Goal: Transaction & Acquisition: Purchase product/service

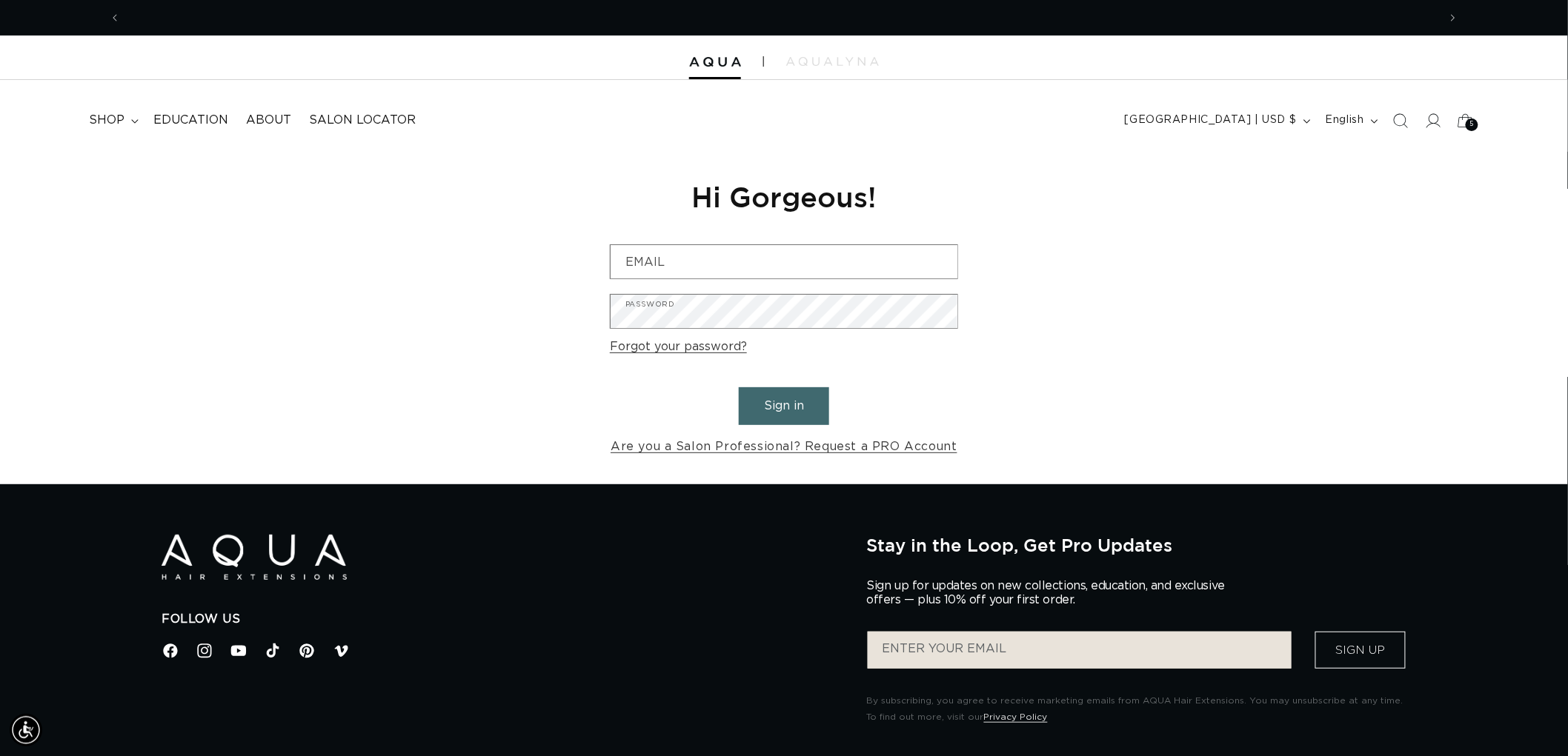
scroll to position [0, 1317]
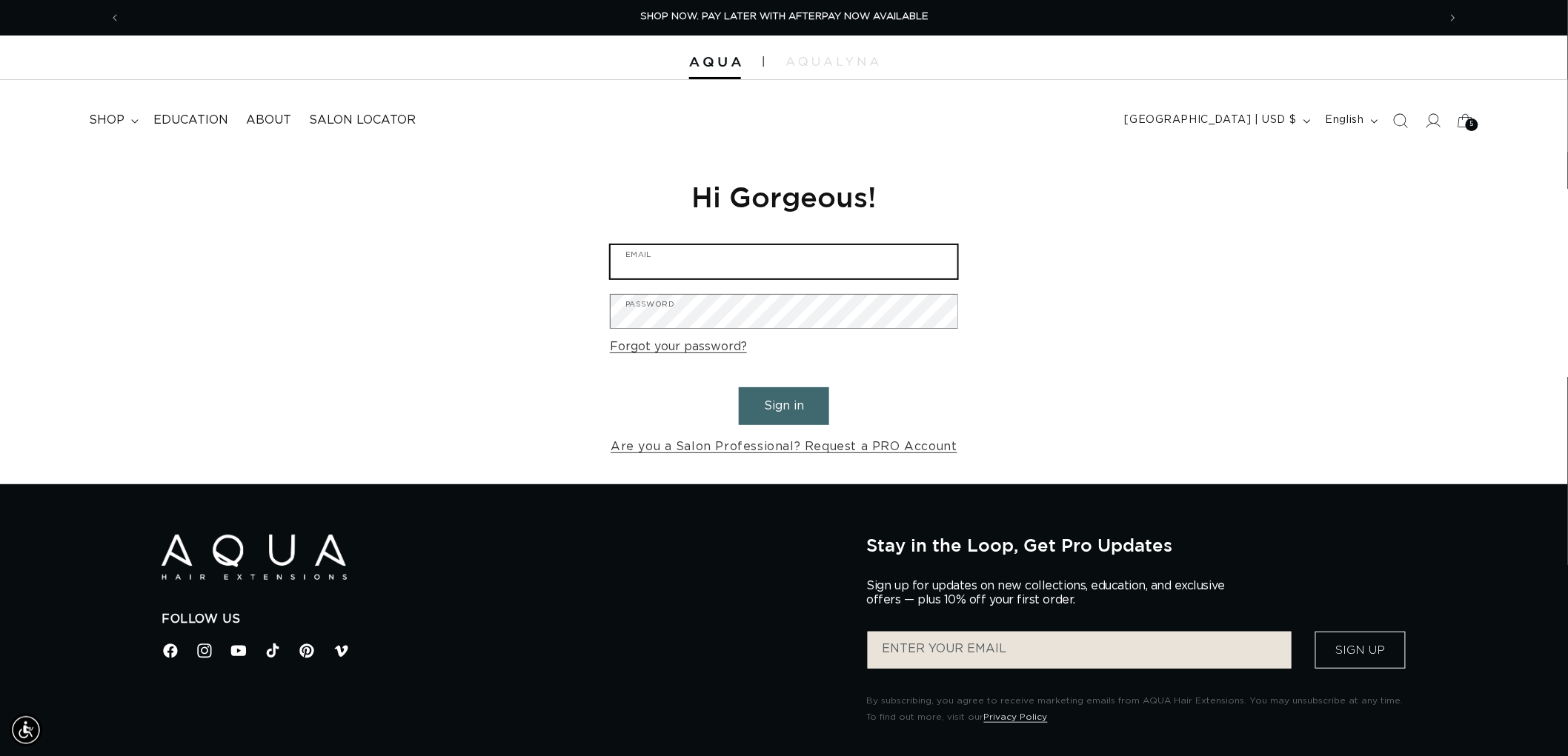
type input "graphics@pabeauty.com"
click at [805, 402] on button "Sign in" at bounding box center [784, 406] width 91 height 38
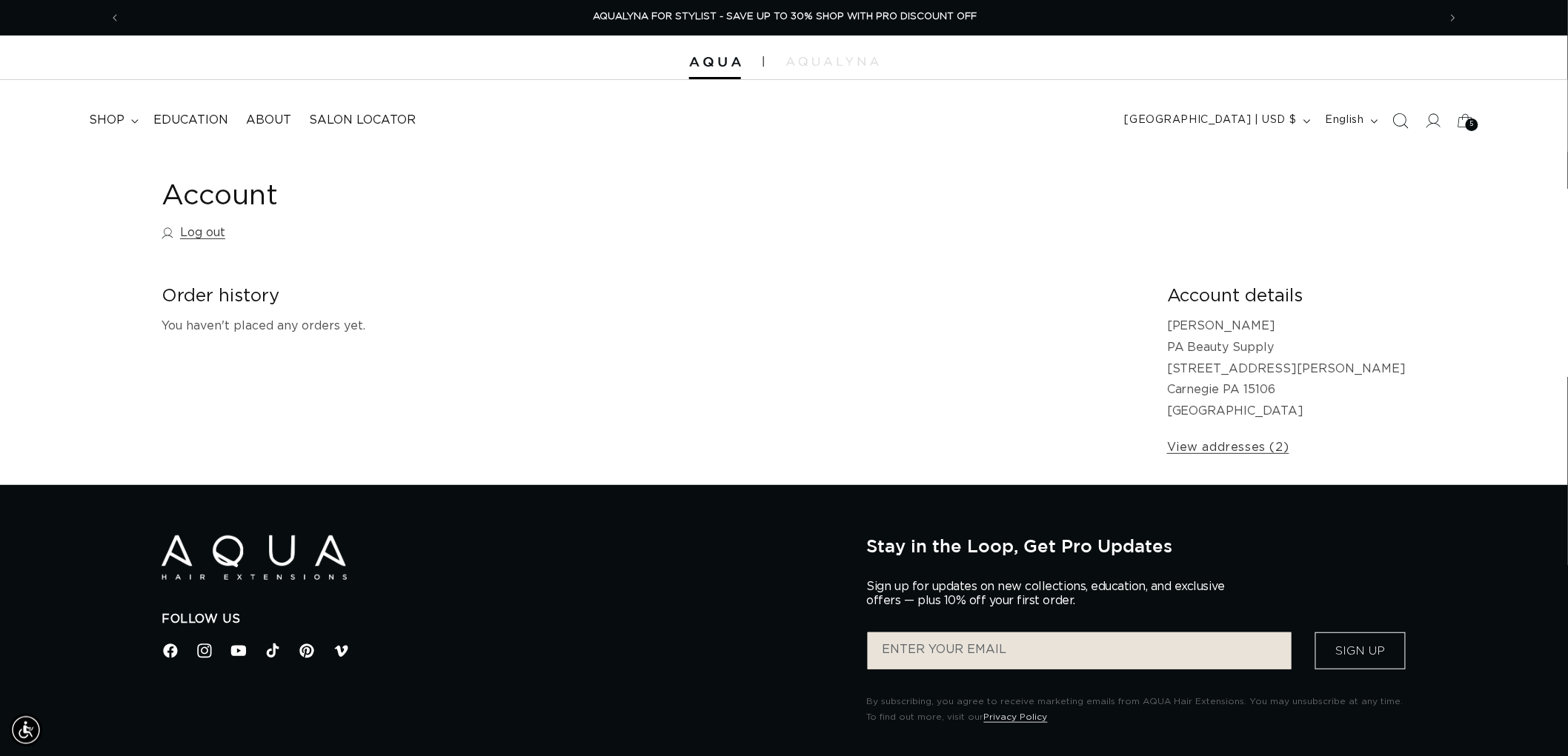
click at [1397, 121] on icon "Search" at bounding box center [1401, 121] width 16 height 16
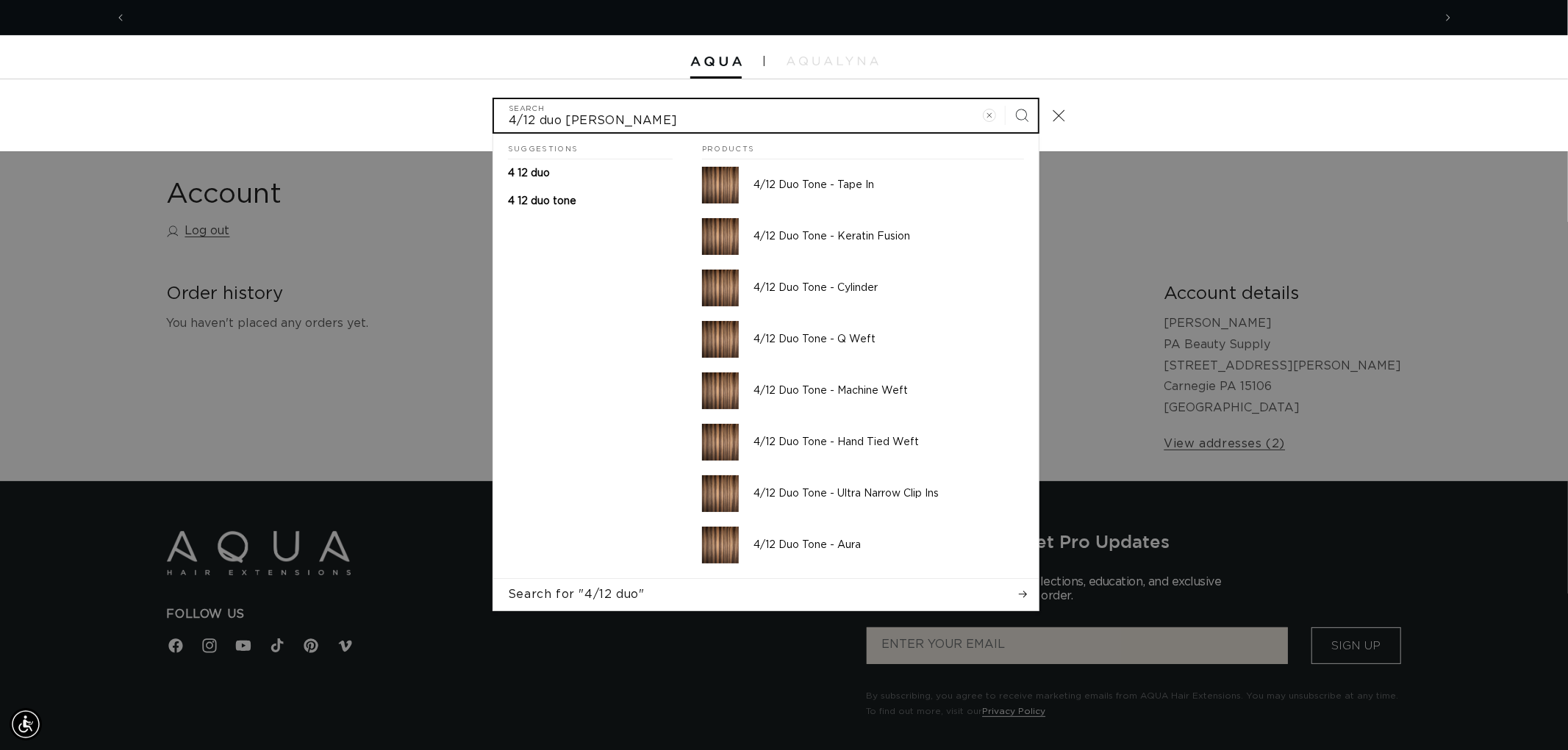
scroll to position [0, 1306]
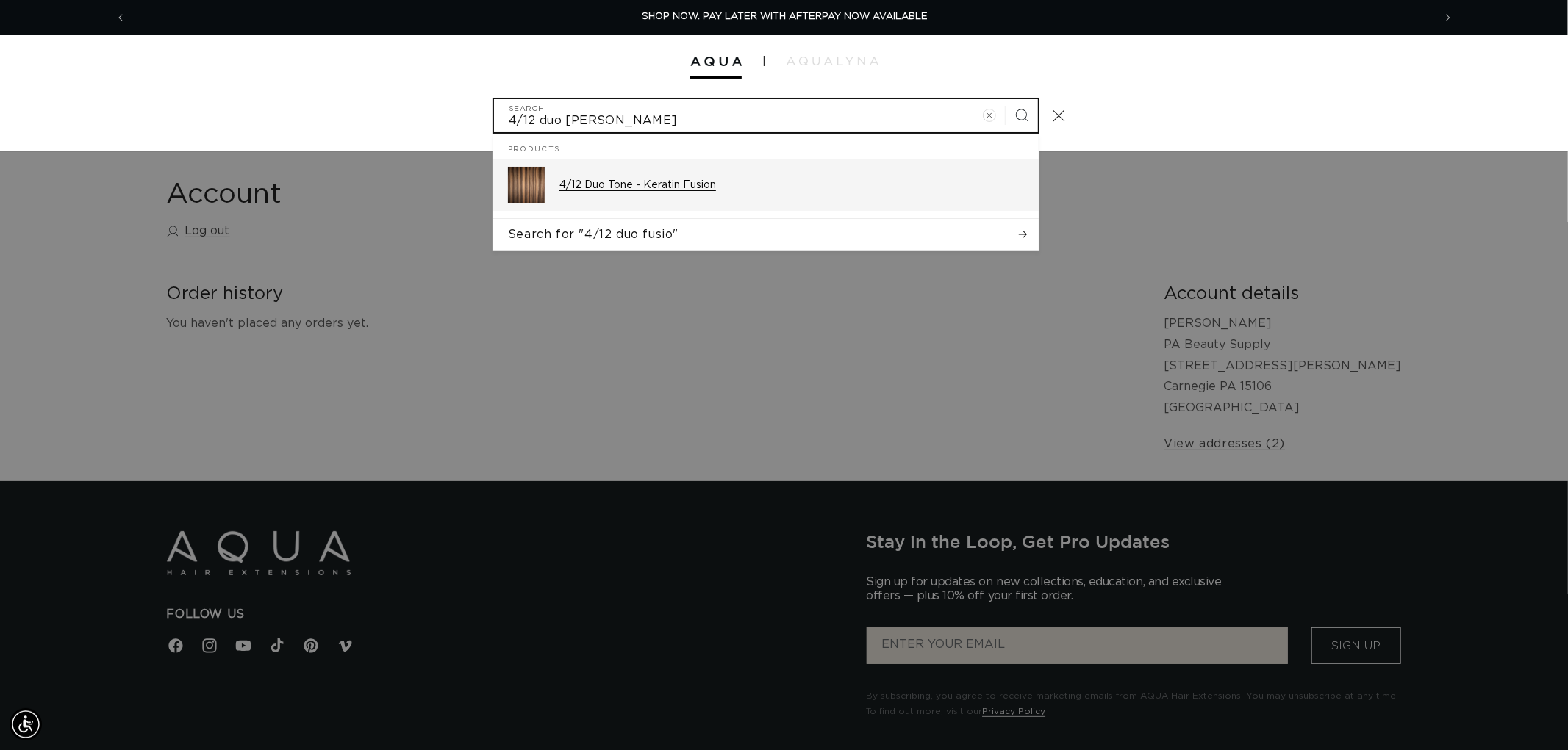
type input "4/12 duo fusio"
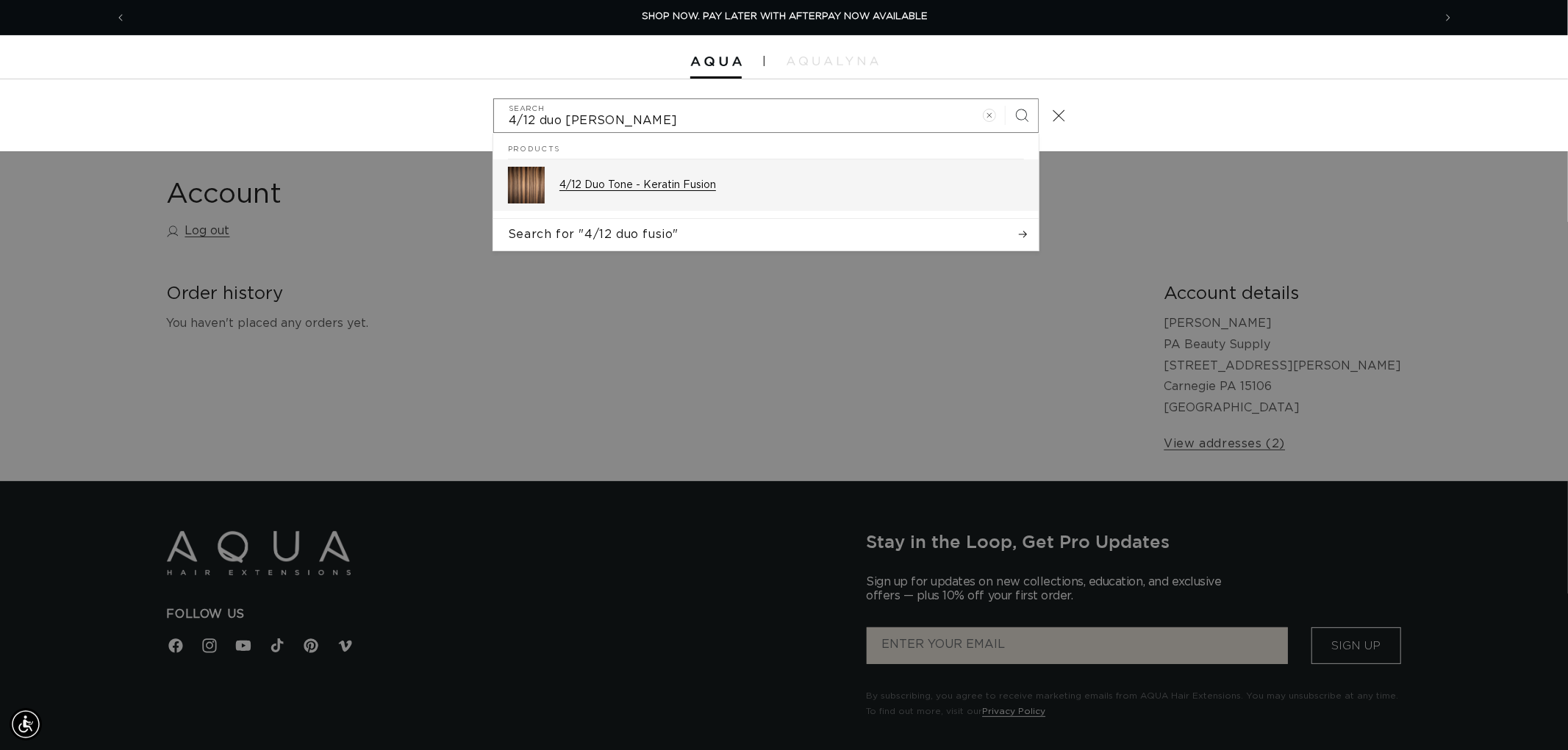
click at [763, 195] on div "4/12 Duo Tone - Keratin Fusion" at bounding box center [791, 185] width 464 height 37
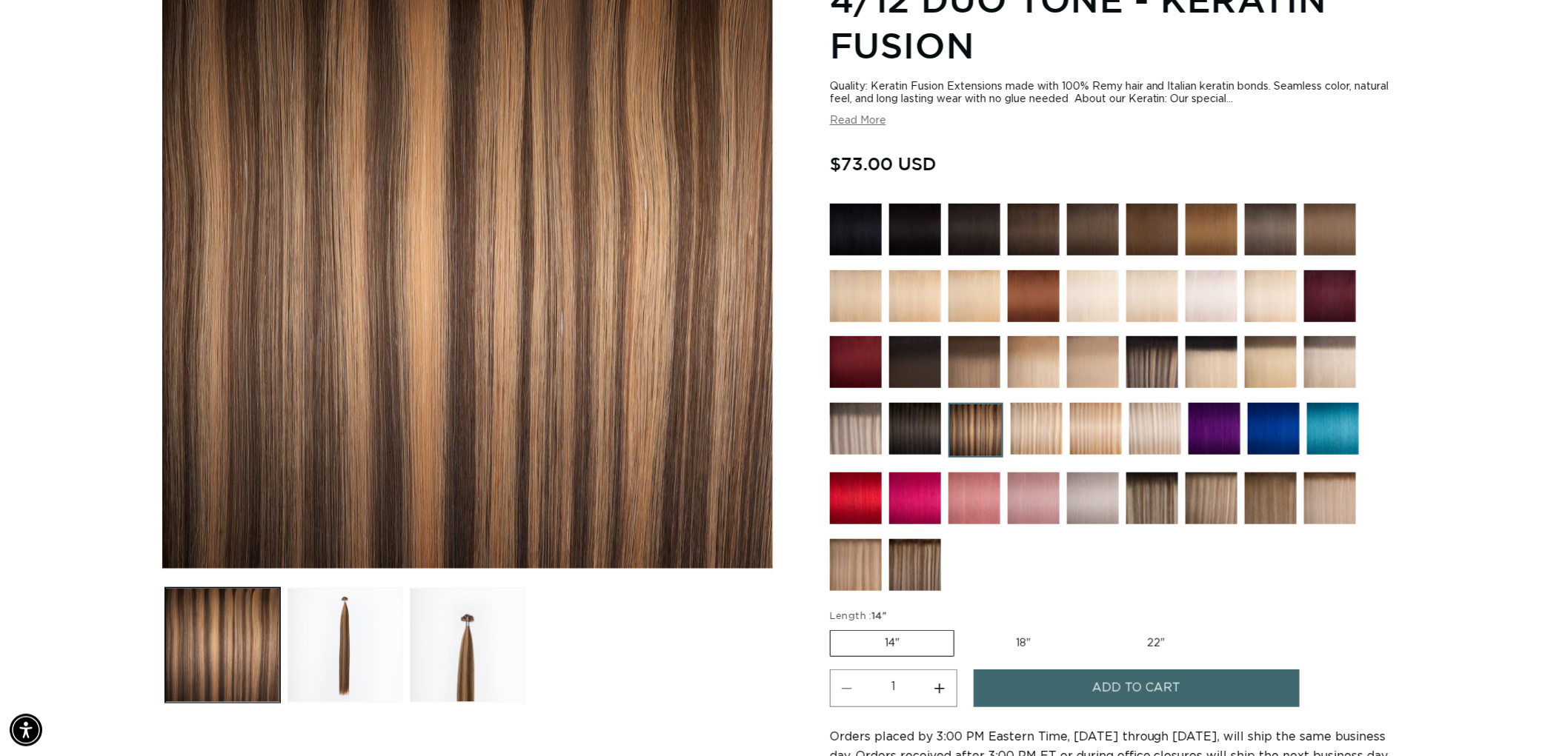
click at [978, 375] on img at bounding box center [974, 362] width 52 height 52
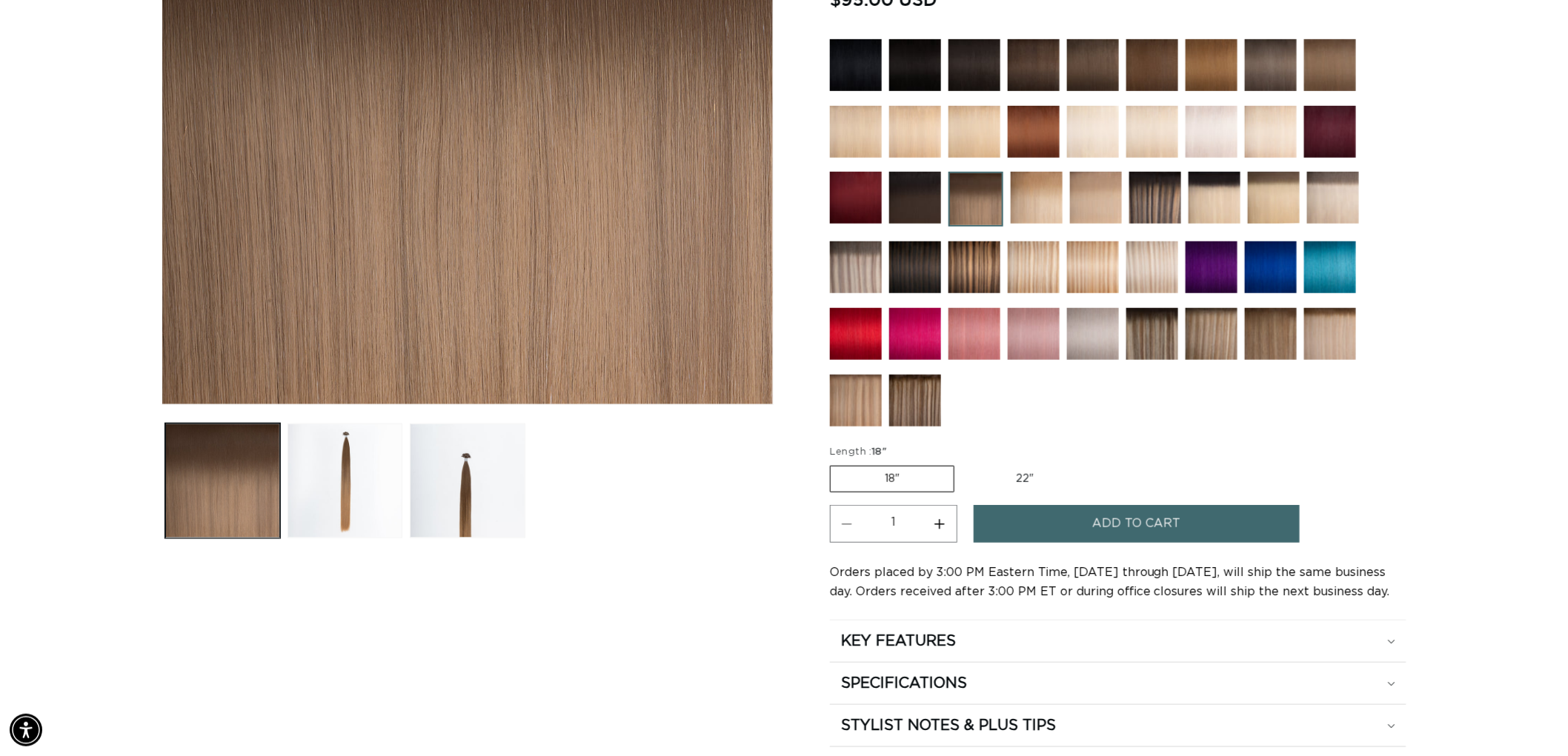
scroll to position [0, 2635]
click at [931, 401] on img at bounding box center [915, 400] width 52 height 52
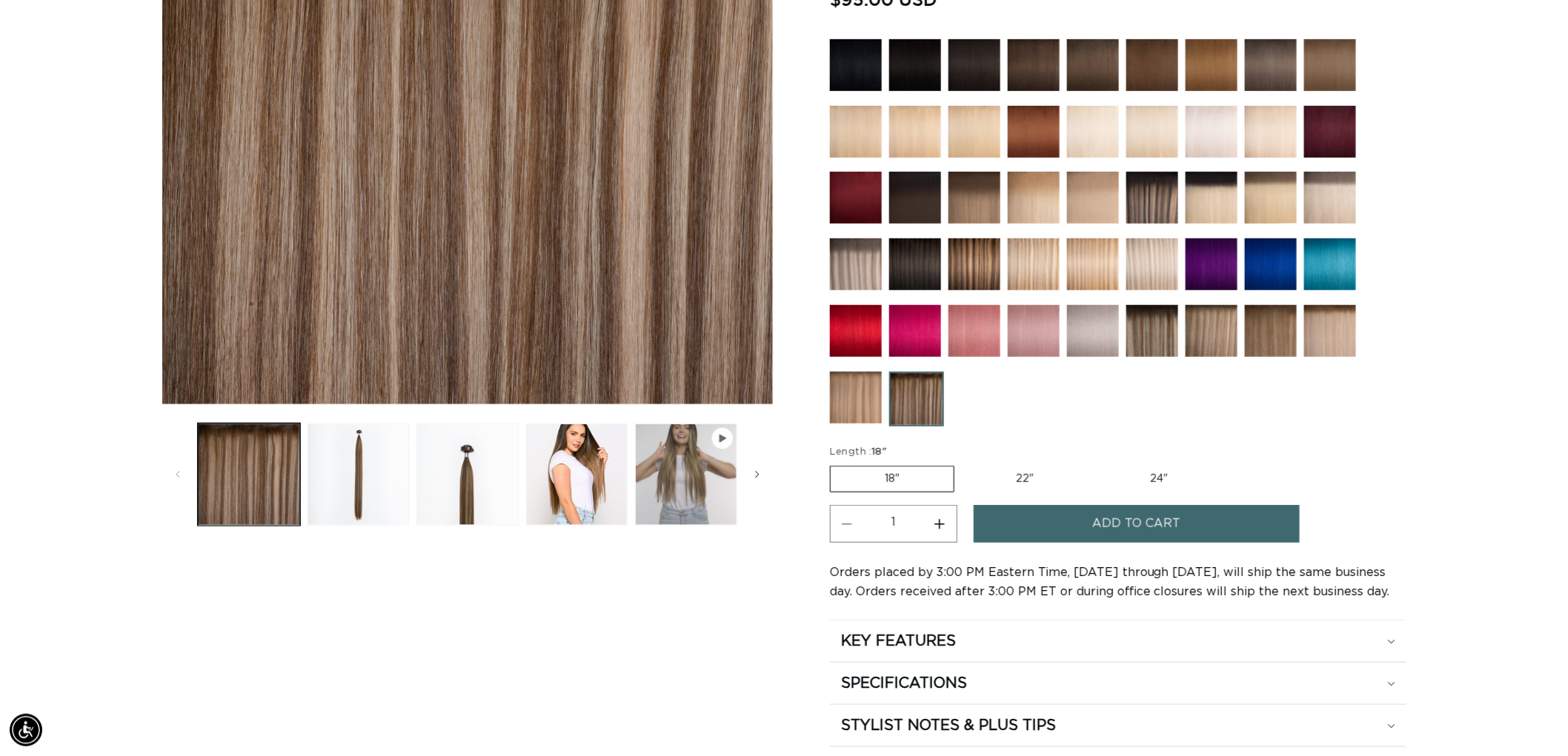
scroll to position [0, 2635]
click at [1267, 334] on img at bounding box center [1270, 331] width 52 height 52
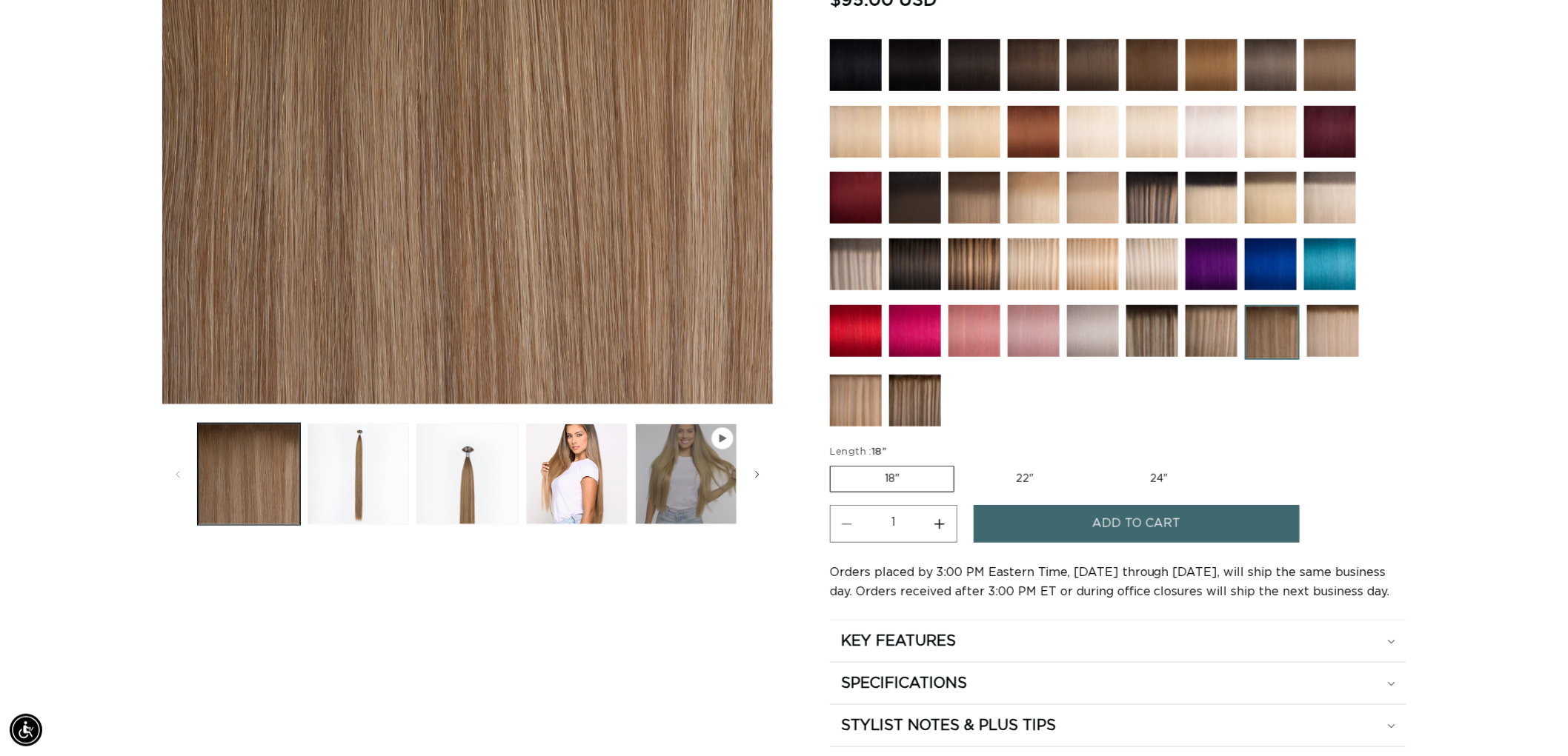
scroll to position [0, 2635]
click at [1146, 337] on img at bounding box center [1151, 331] width 52 height 52
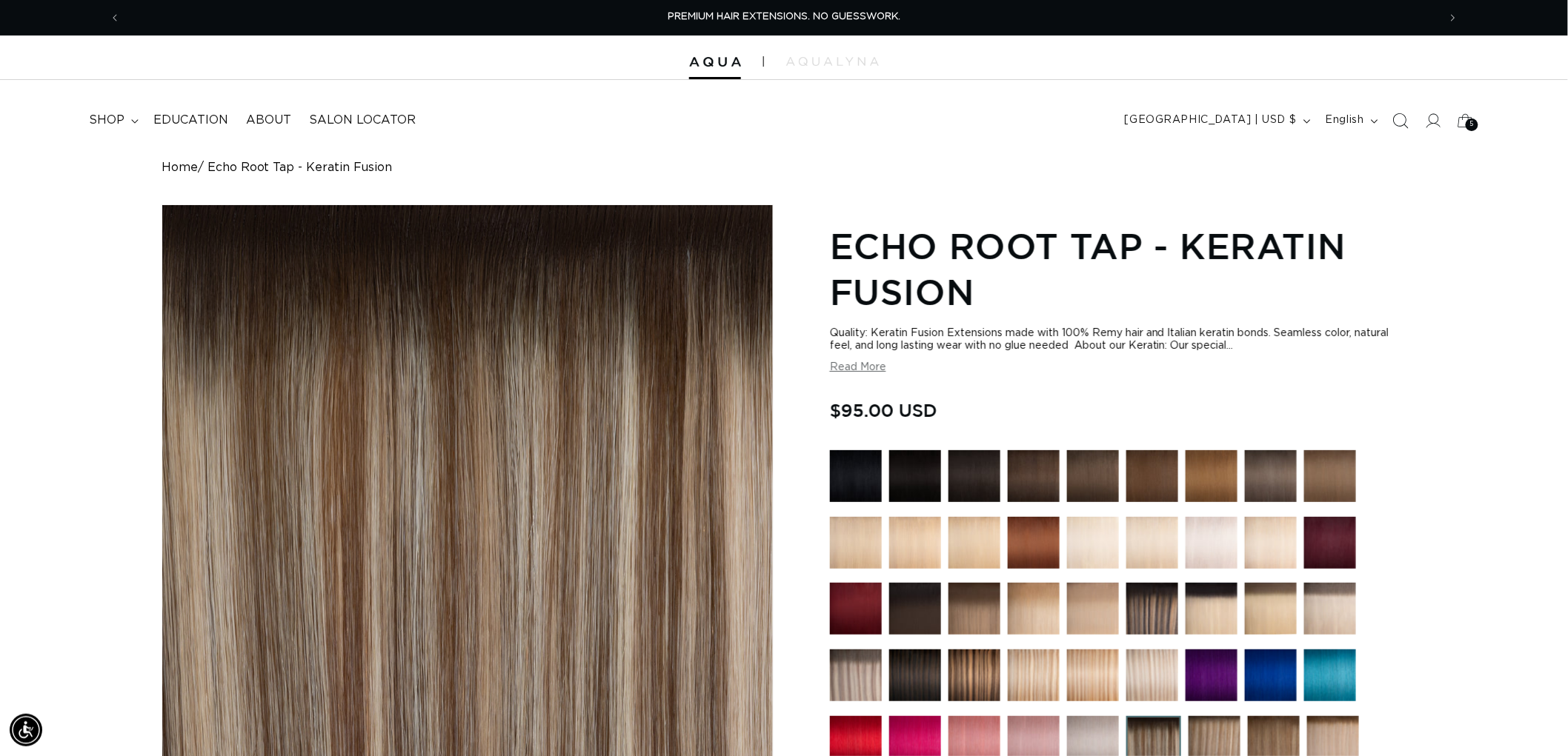
click at [1404, 128] on span "Search" at bounding box center [1400, 120] width 32 height 32
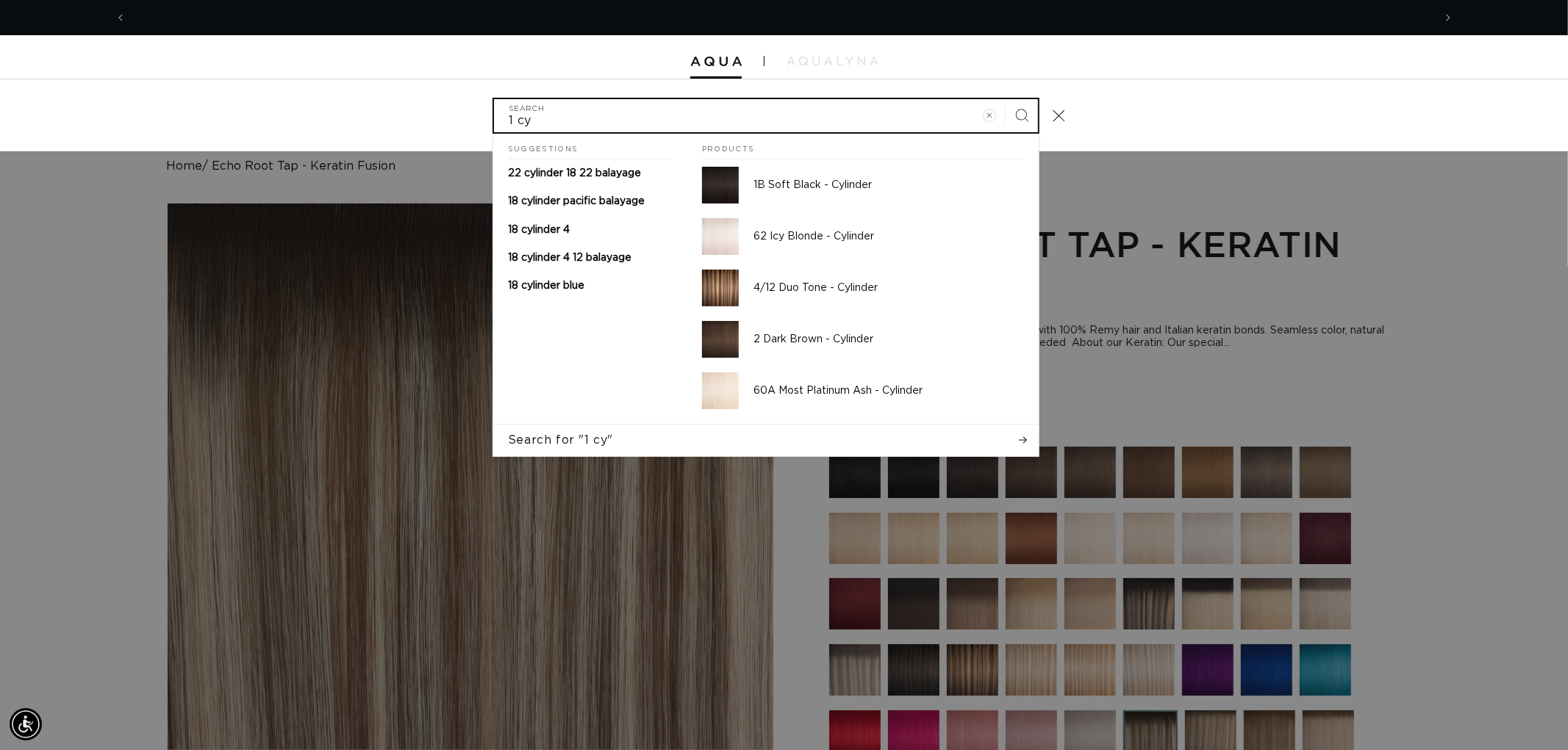
scroll to position [0, 1306]
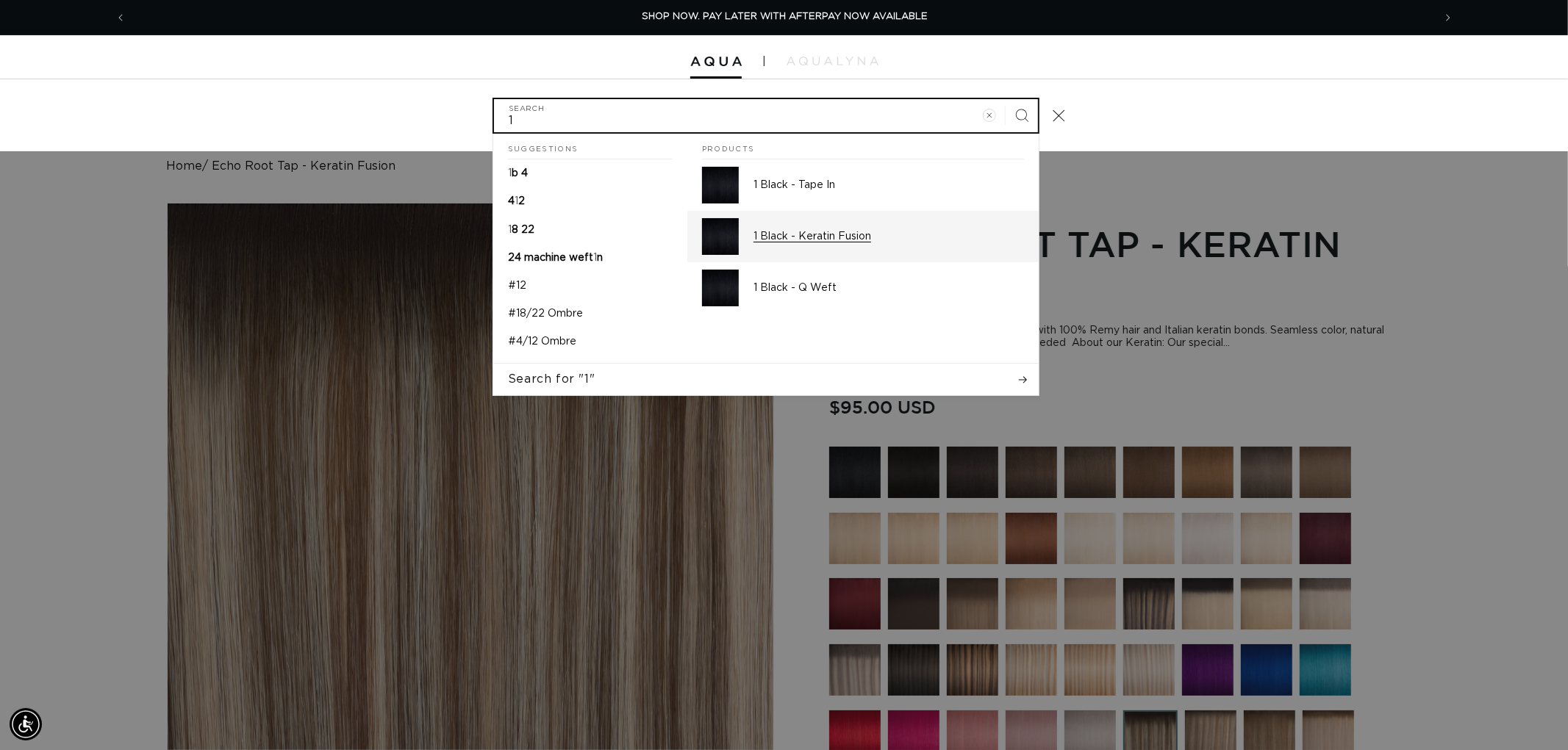
type input "1"
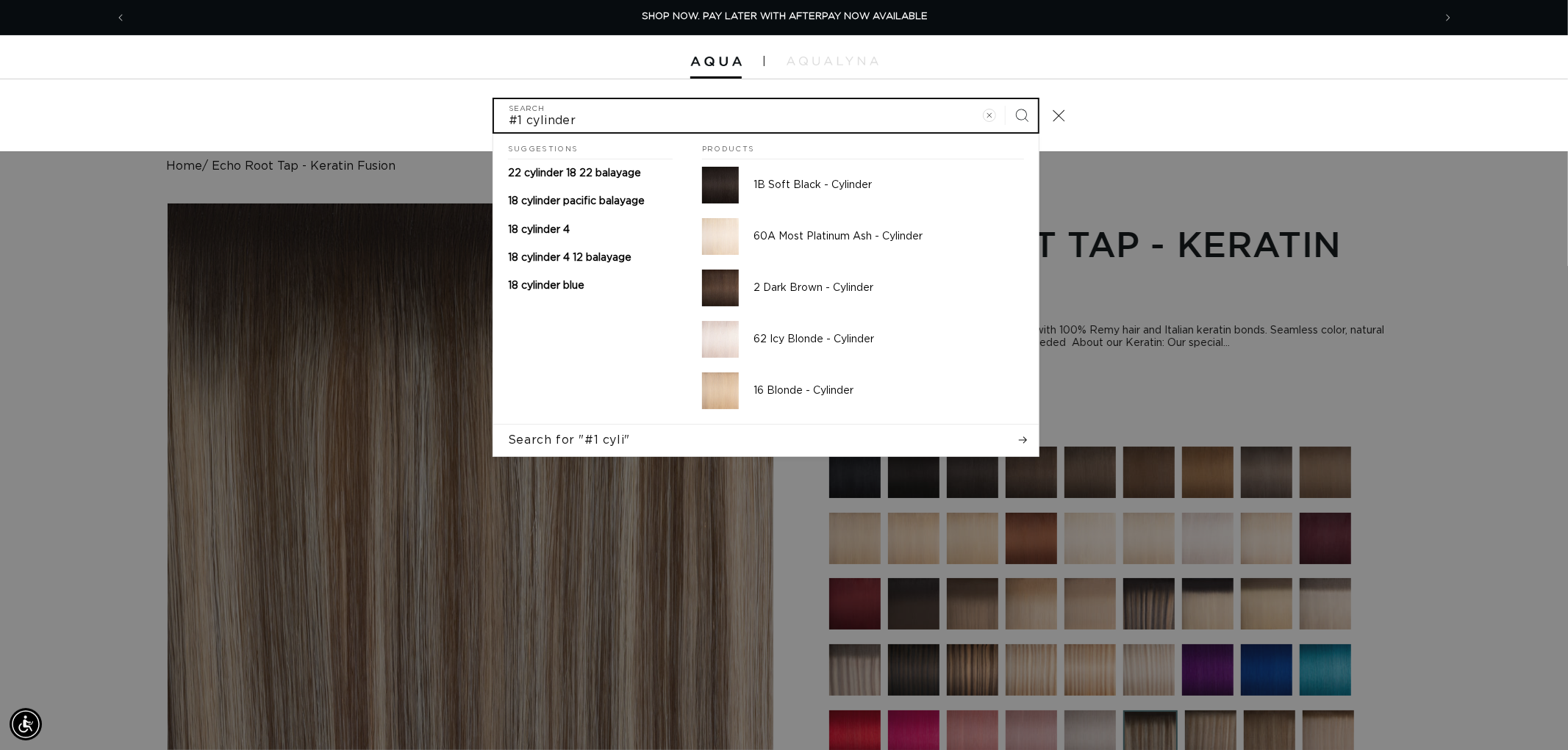
type input "#1 cylinder"
click at [1006, 99] on button "Search" at bounding box center [1022, 115] width 32 height 32
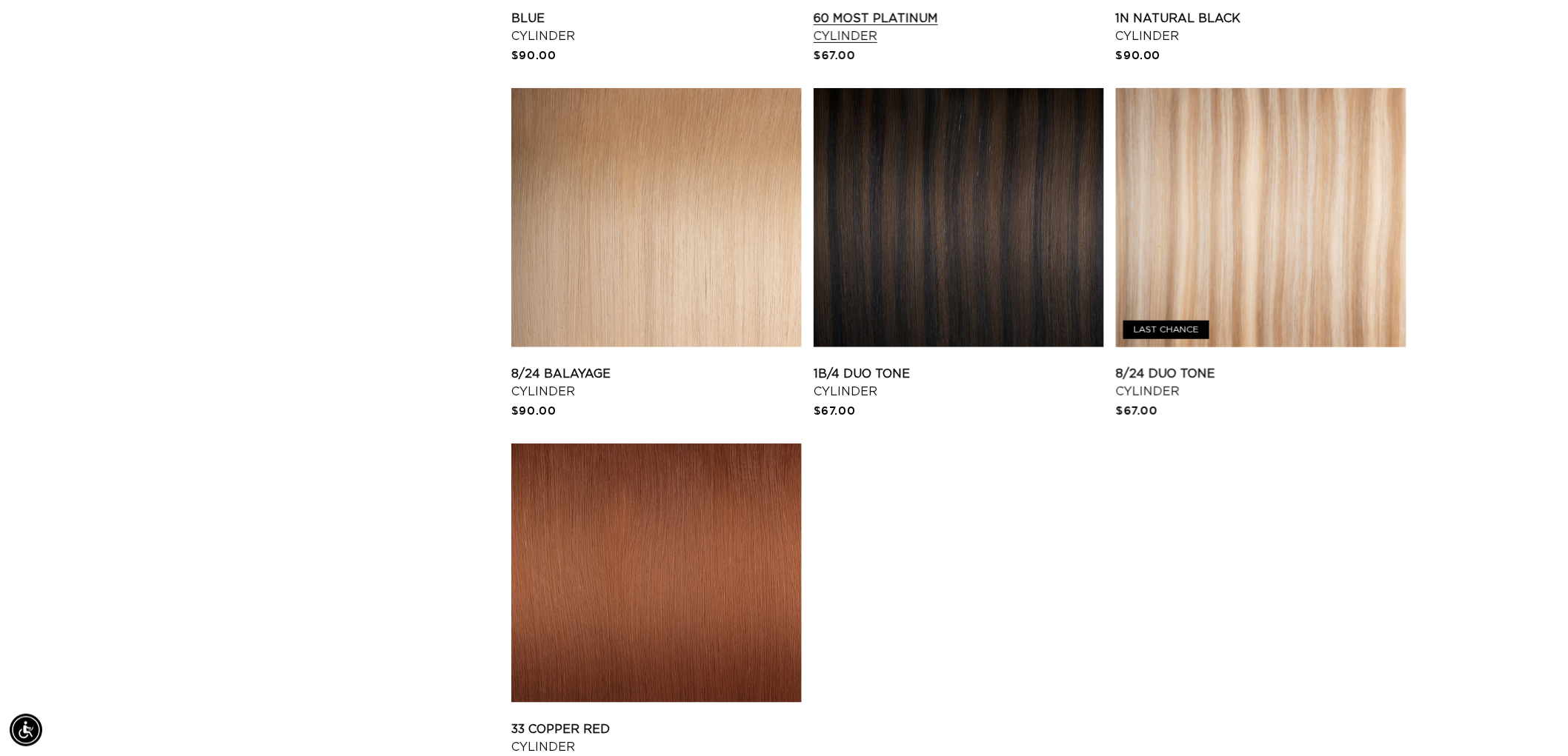
scroll to position [3045, 0]
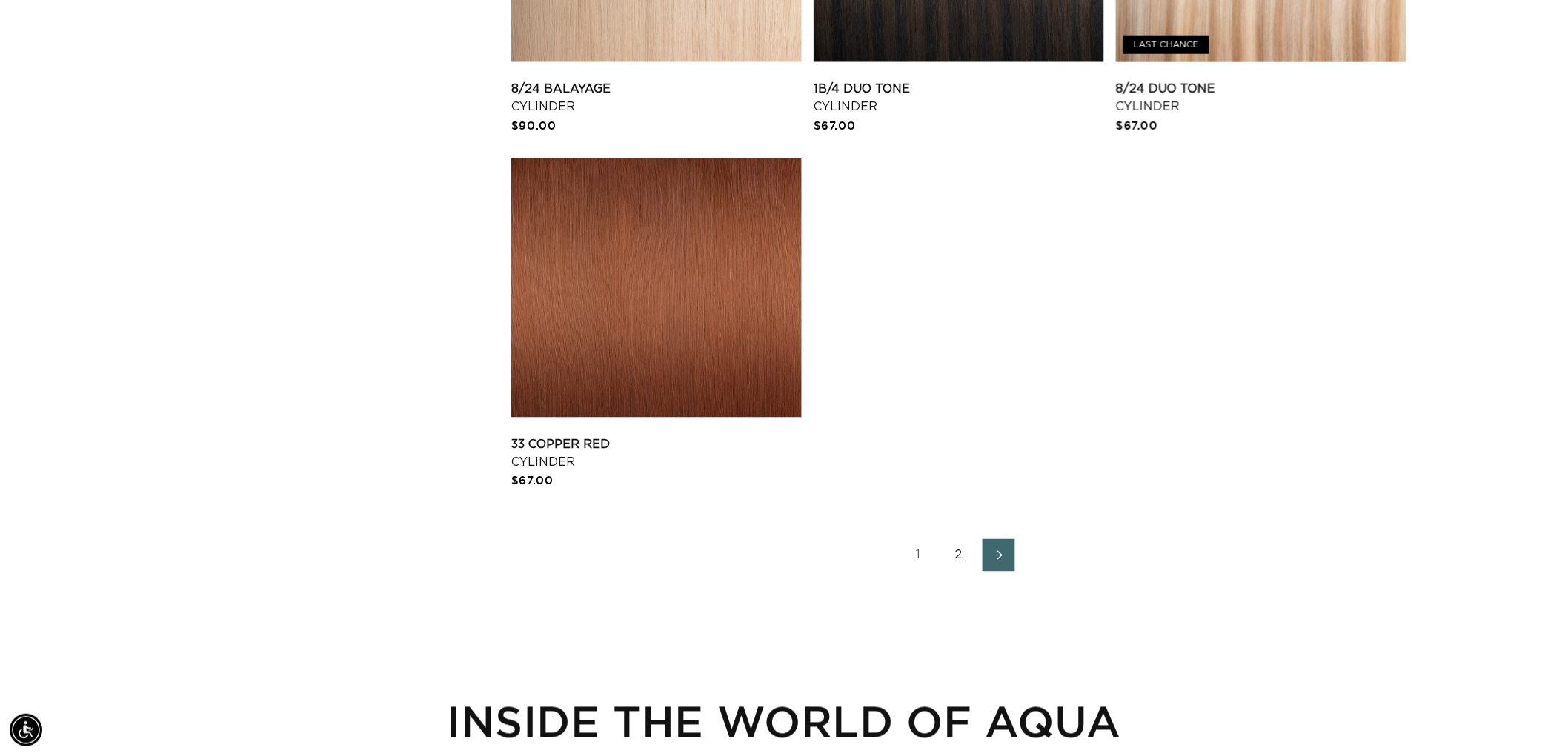
click at [952, 550] on link "2" at bounding box center [958, 555] width 32 height 32
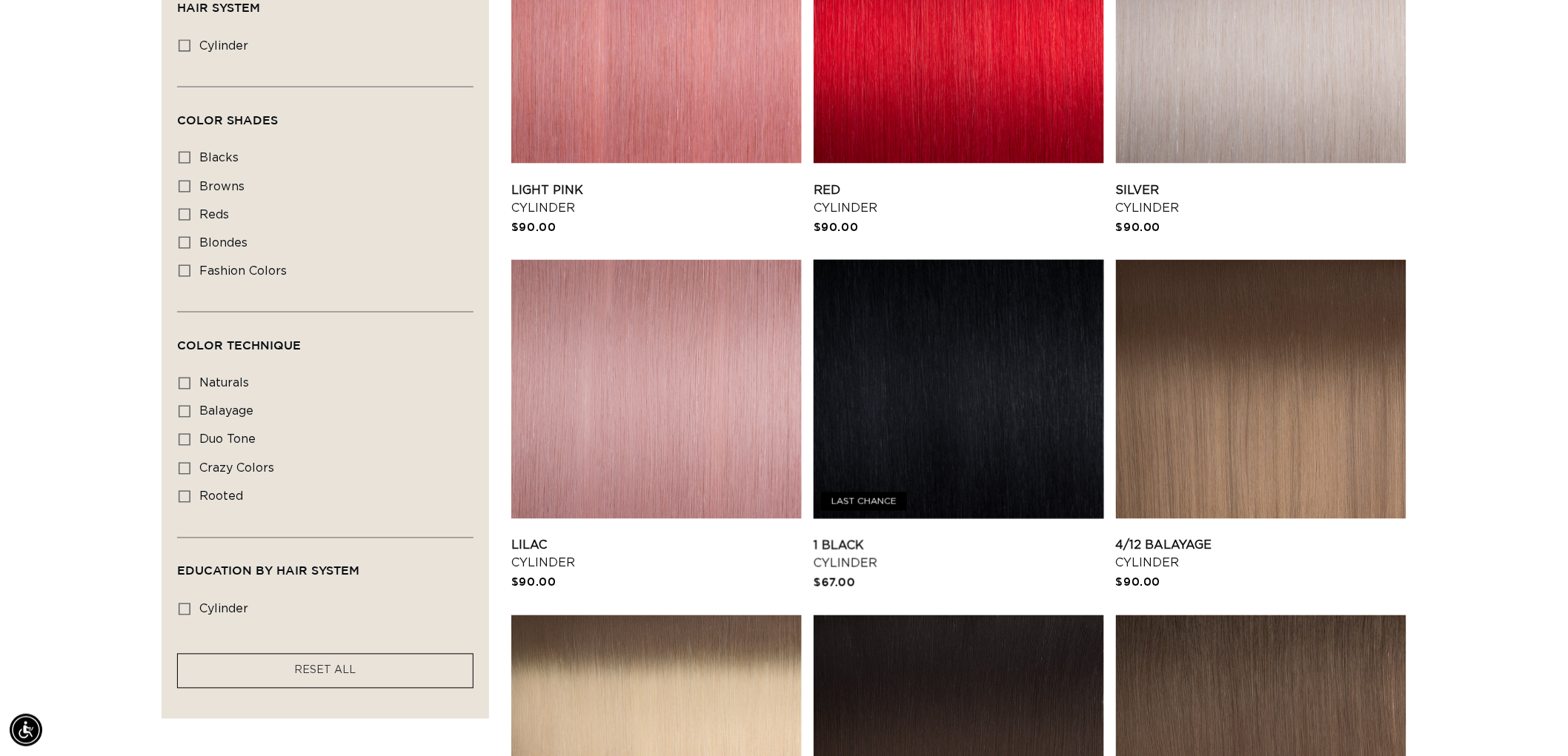
scroll to position [823, 0]
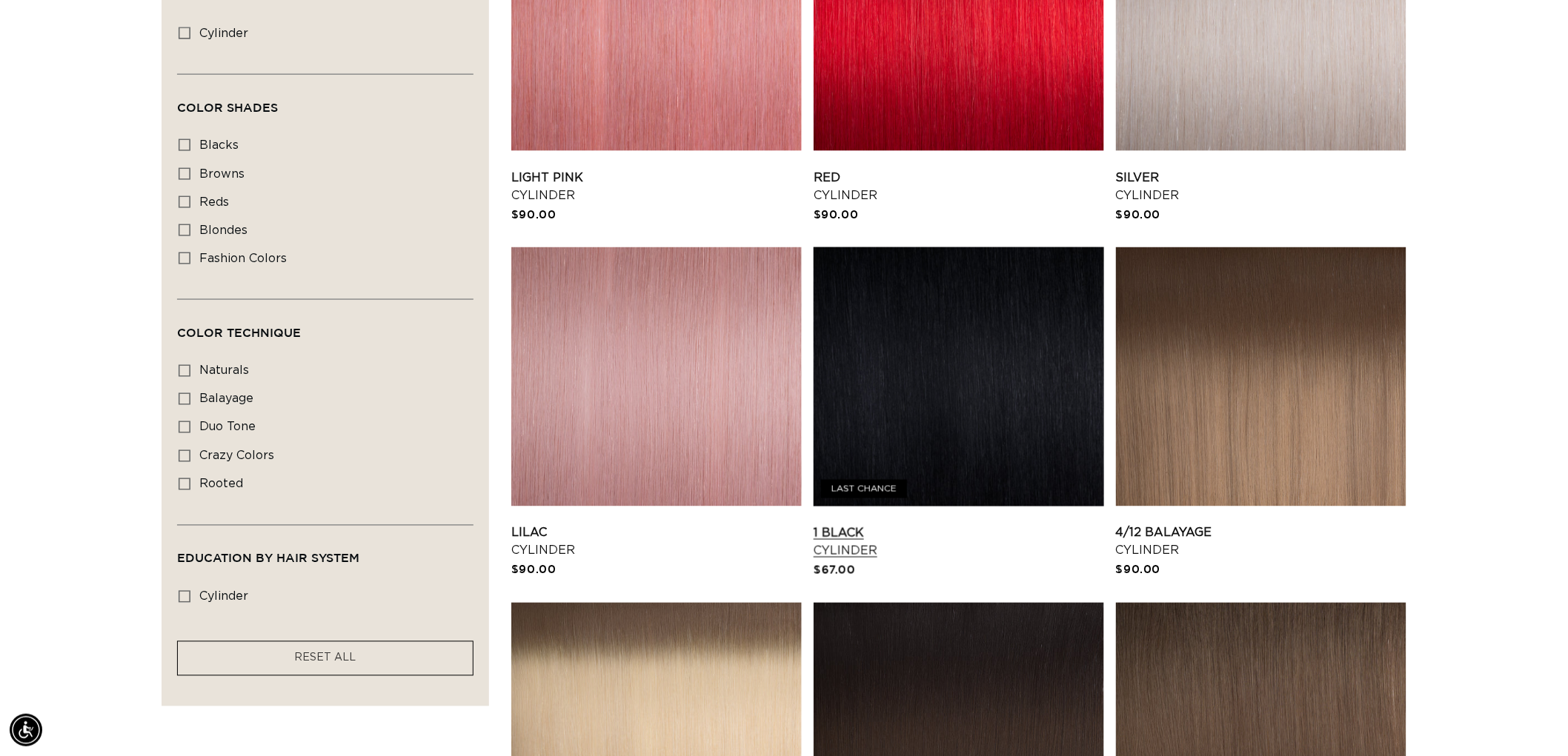
click at [916, 524] on link "1 Black Cylinder" at bounding box center [959, 542] width 290 height 36
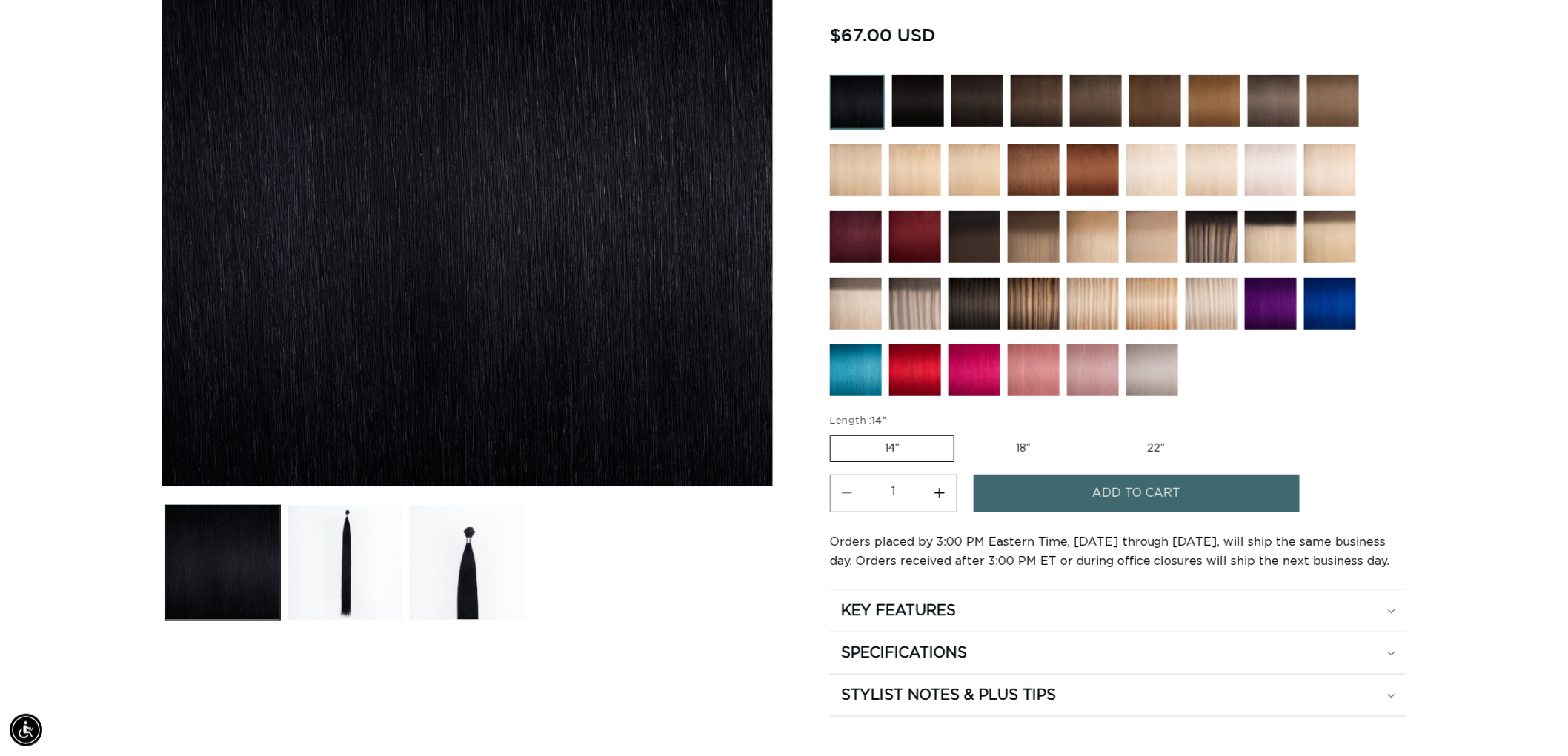
scroll to position [0, 1317]
